Goal: Transaction & Acquisition: Purchase product/service

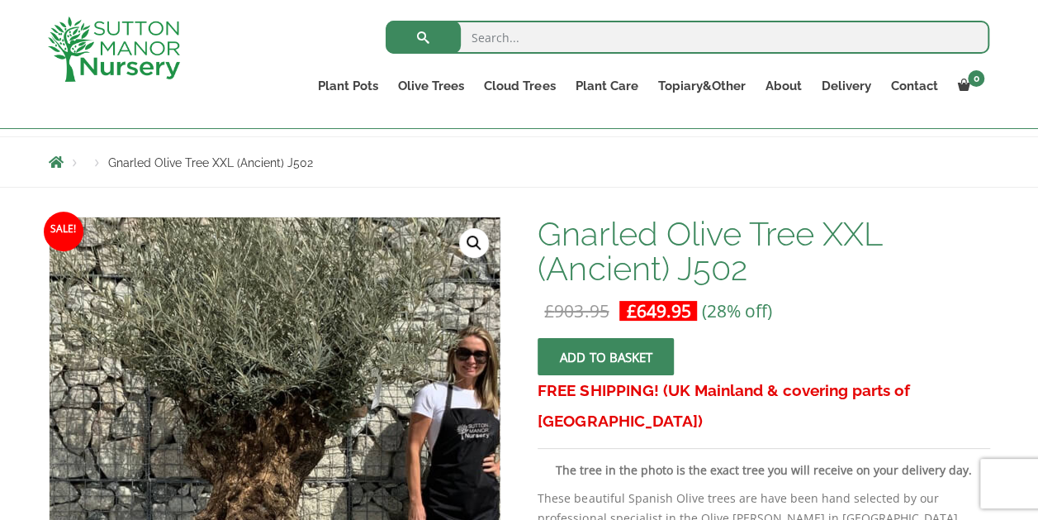
scroll to position [165, 0]
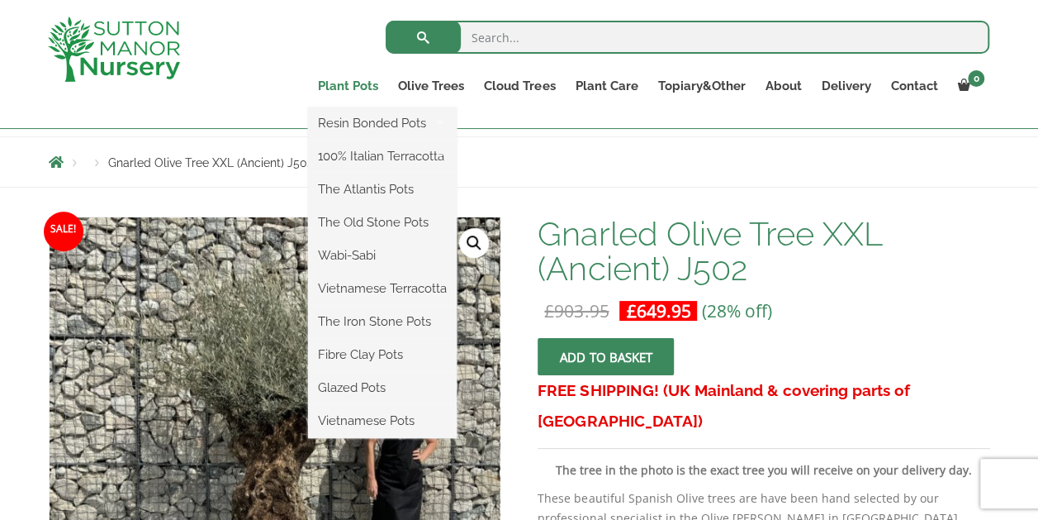
click at [359, 88] on link "Plant Pots" at bounding box center [348, 85] width 80 height 23
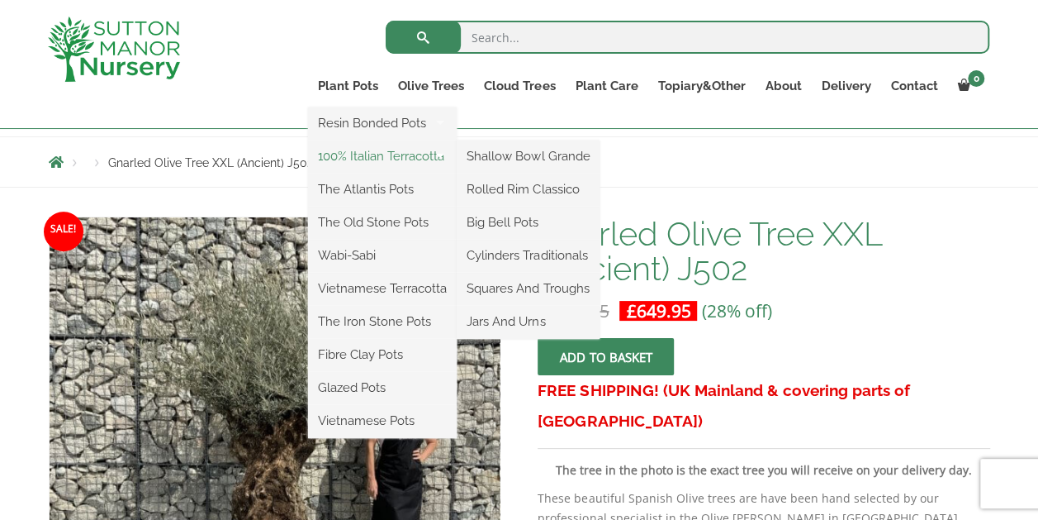
click at [372, 166] on link "100% Italian Terracotta" at bounding box center [382, 156] width 149 height 25
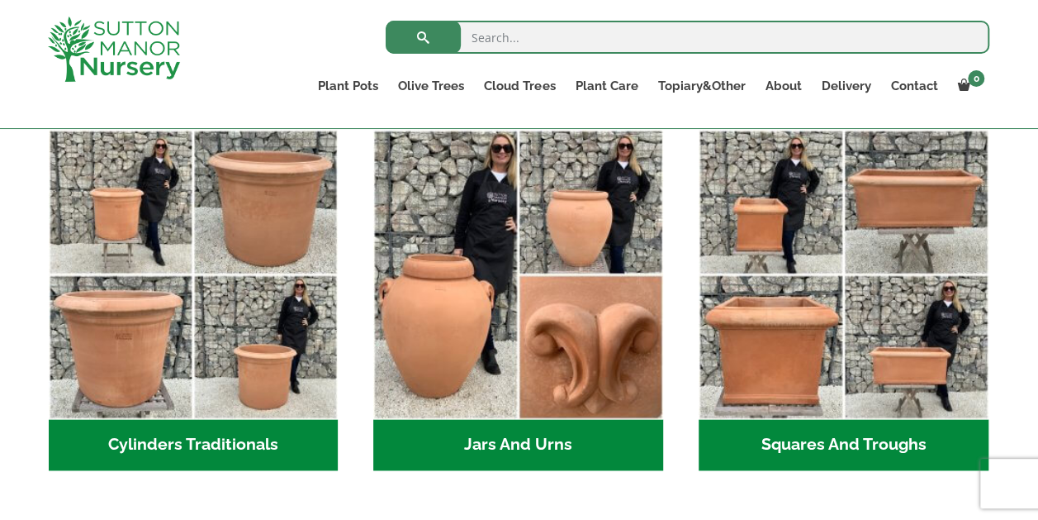
scroll to position [909, 0]
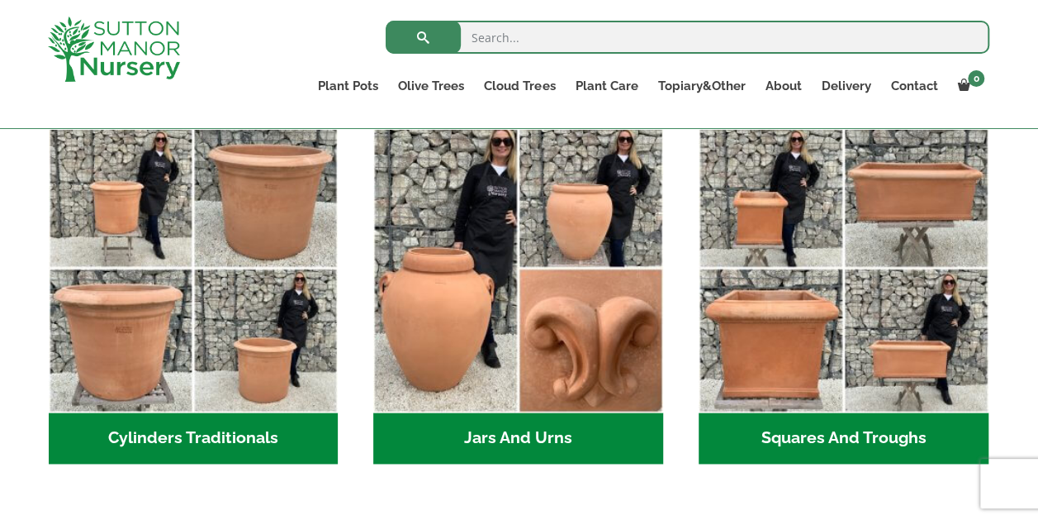
click at [247, 439] on h2 "Cylinders Traditionals (2)" at bounding box center [194, 437] width 290 height 51
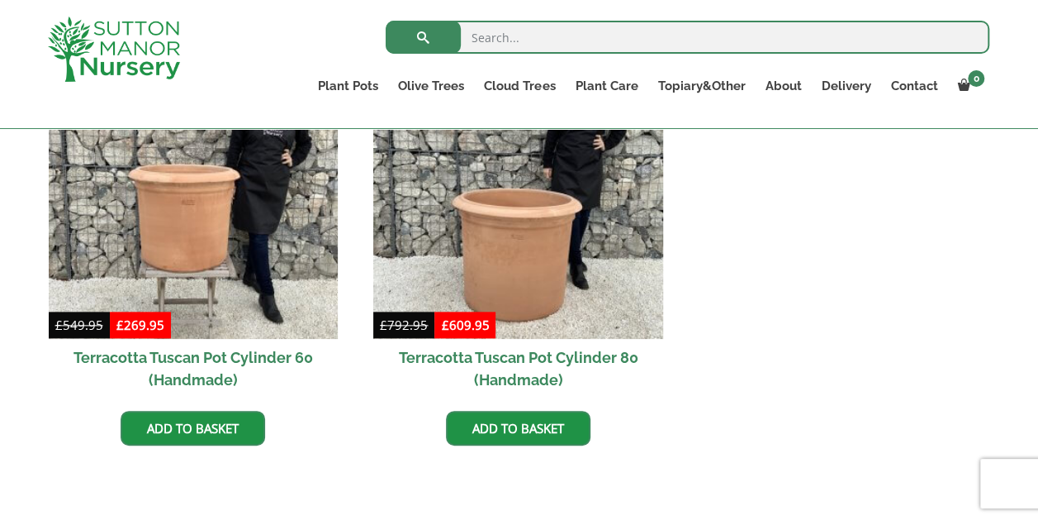
scroll to position [743, 0]
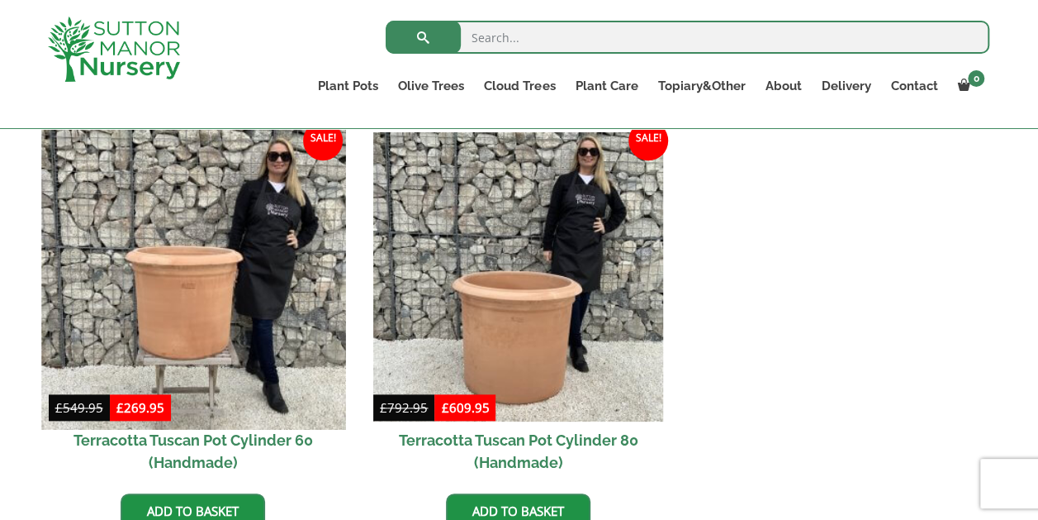
click at [223, 289] on img at bounding box center [193, 277] width 304 height 304
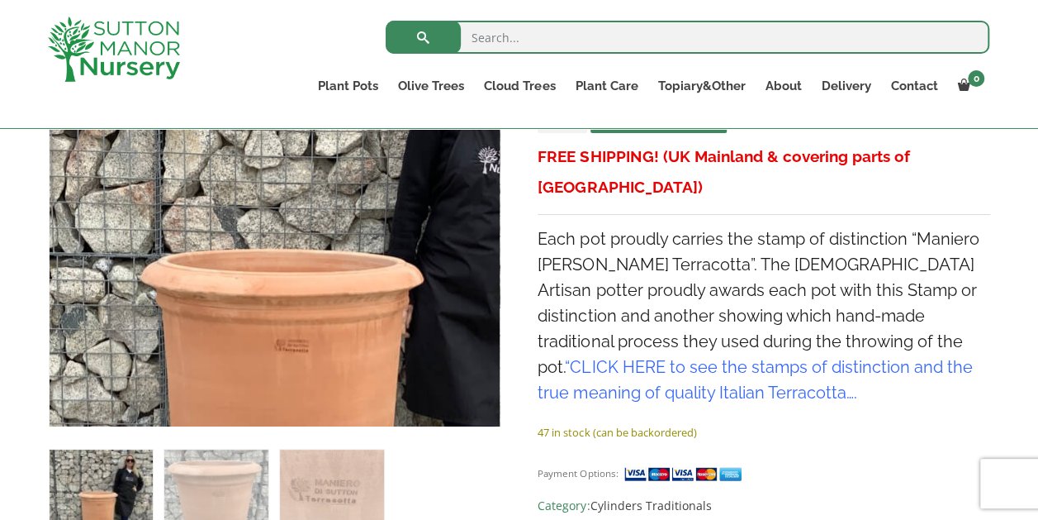
scroll to position [413, 0]
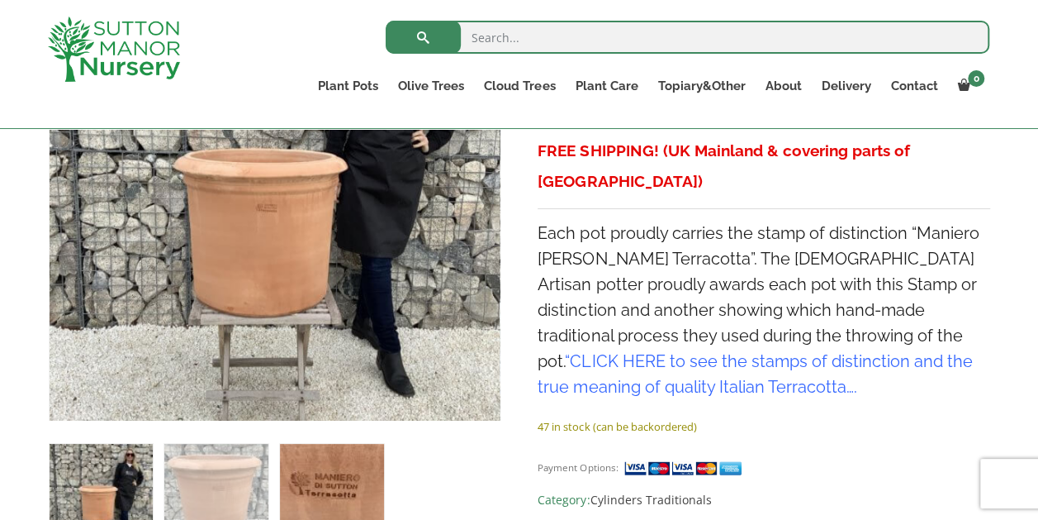
click at [334, 459] on img at bounding box center [331, 495] width 103 height 103
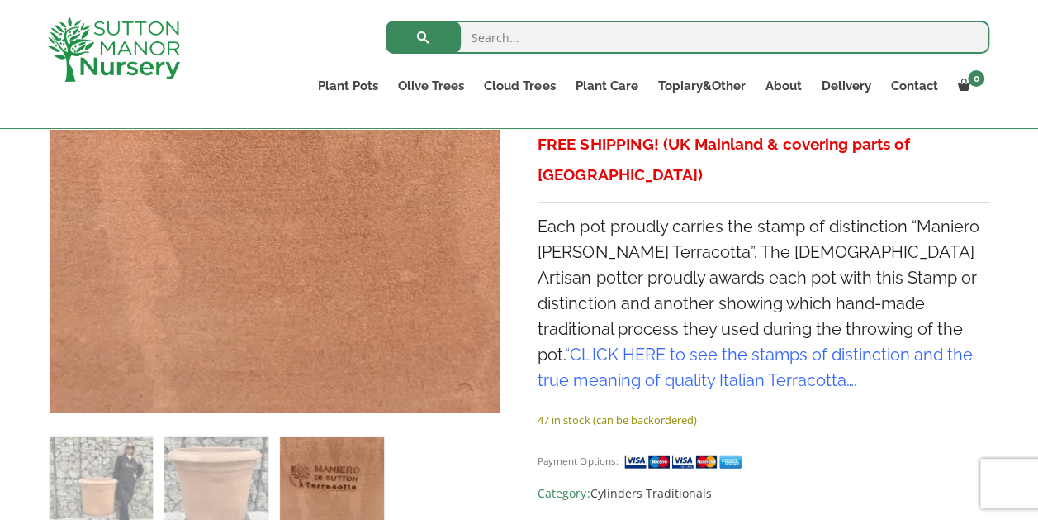
scroll to position [446, 0]
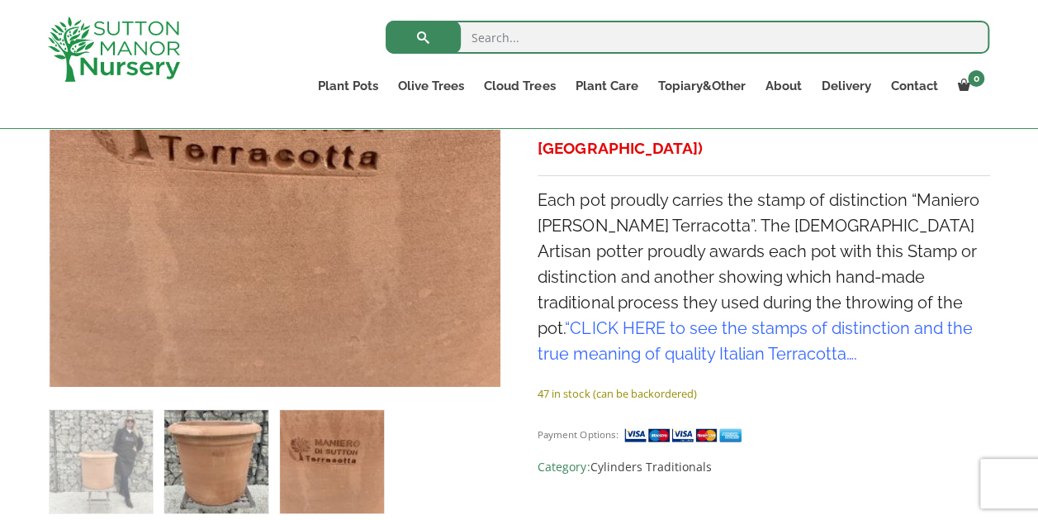
click at [219, 458] on img at bounding box center [215, 461] width 103 height 103
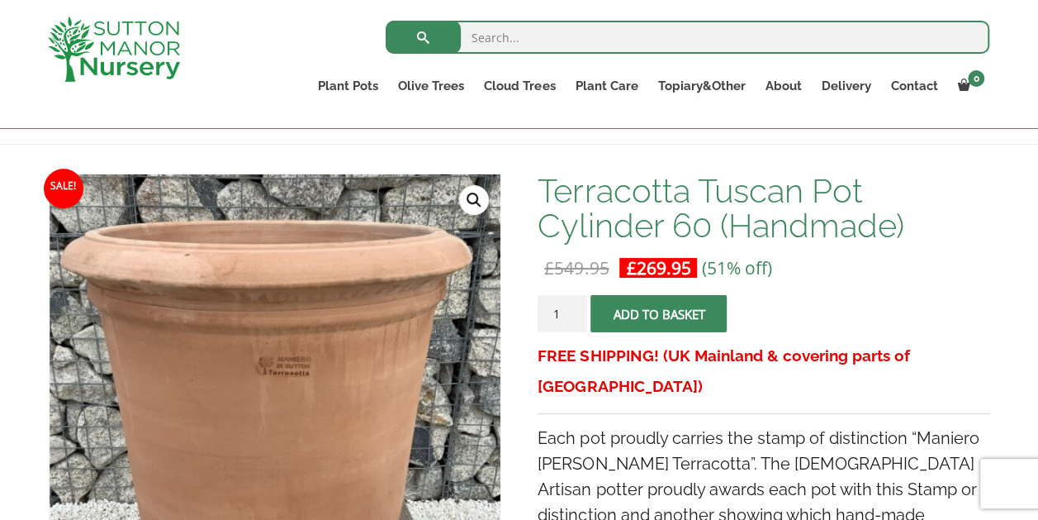
scroll to position [116, 0]
